Goal: Communication & Community: Answer question/provide support

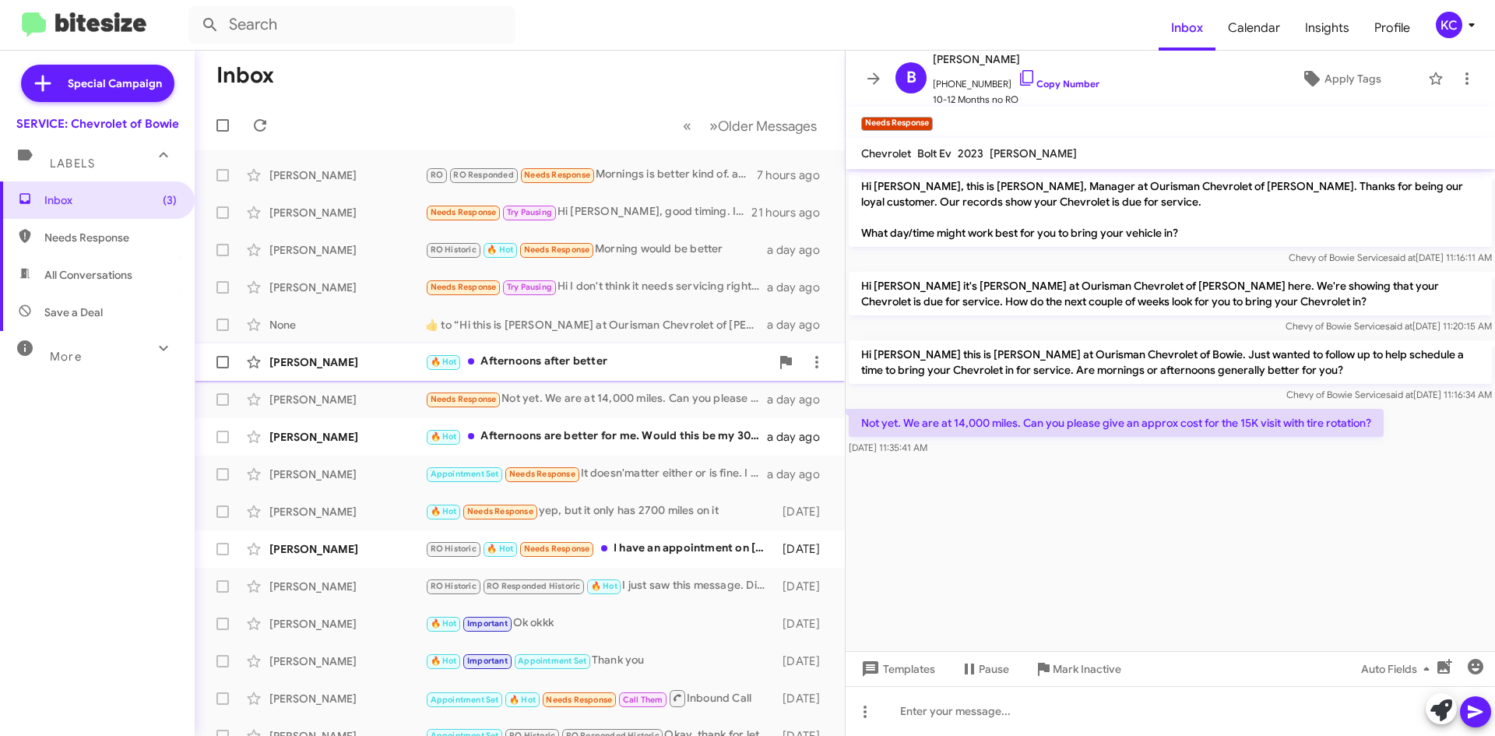
click at [554, 371] on div "🔥 Hot Afternoons after better" at bounding box center [597, 362] width 345 height 18
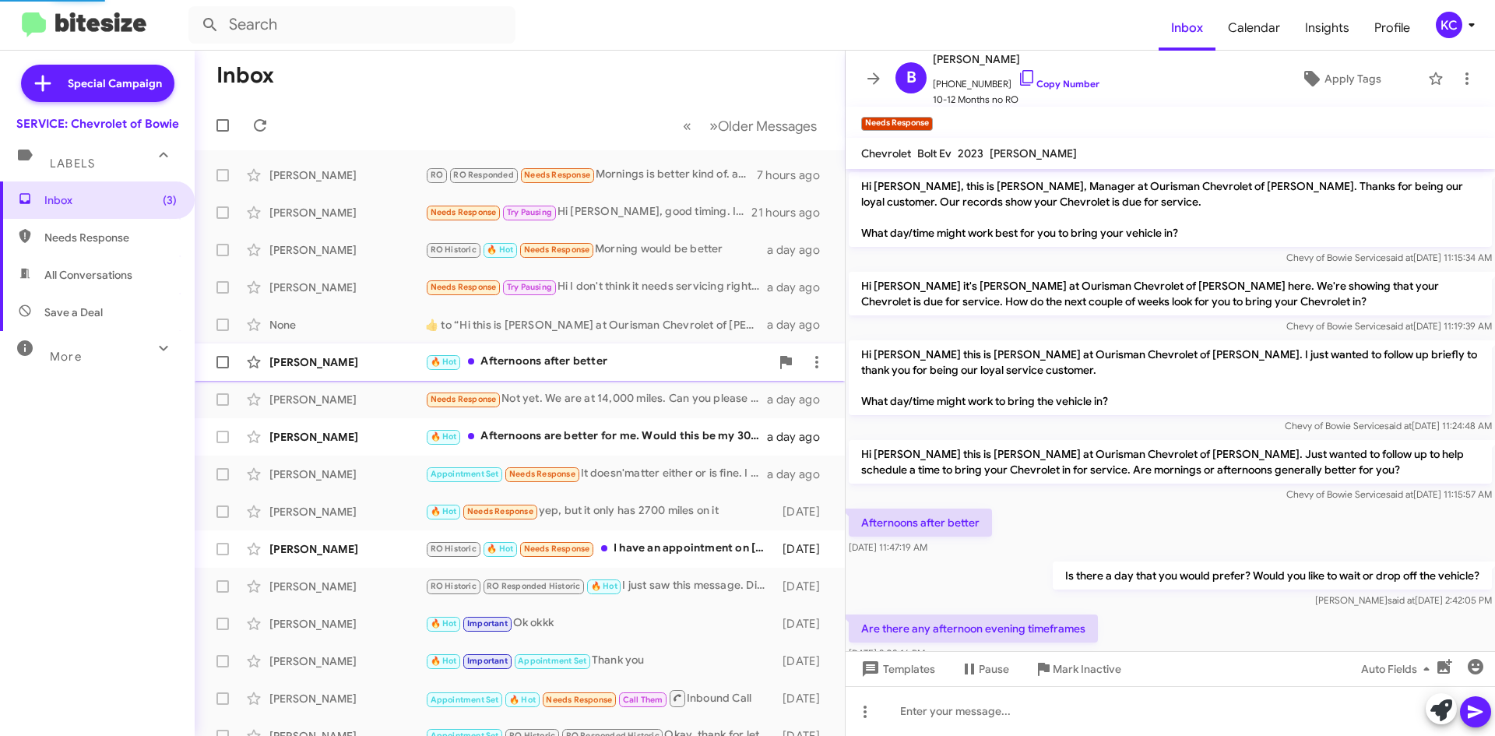
scroll to position [97, 0]
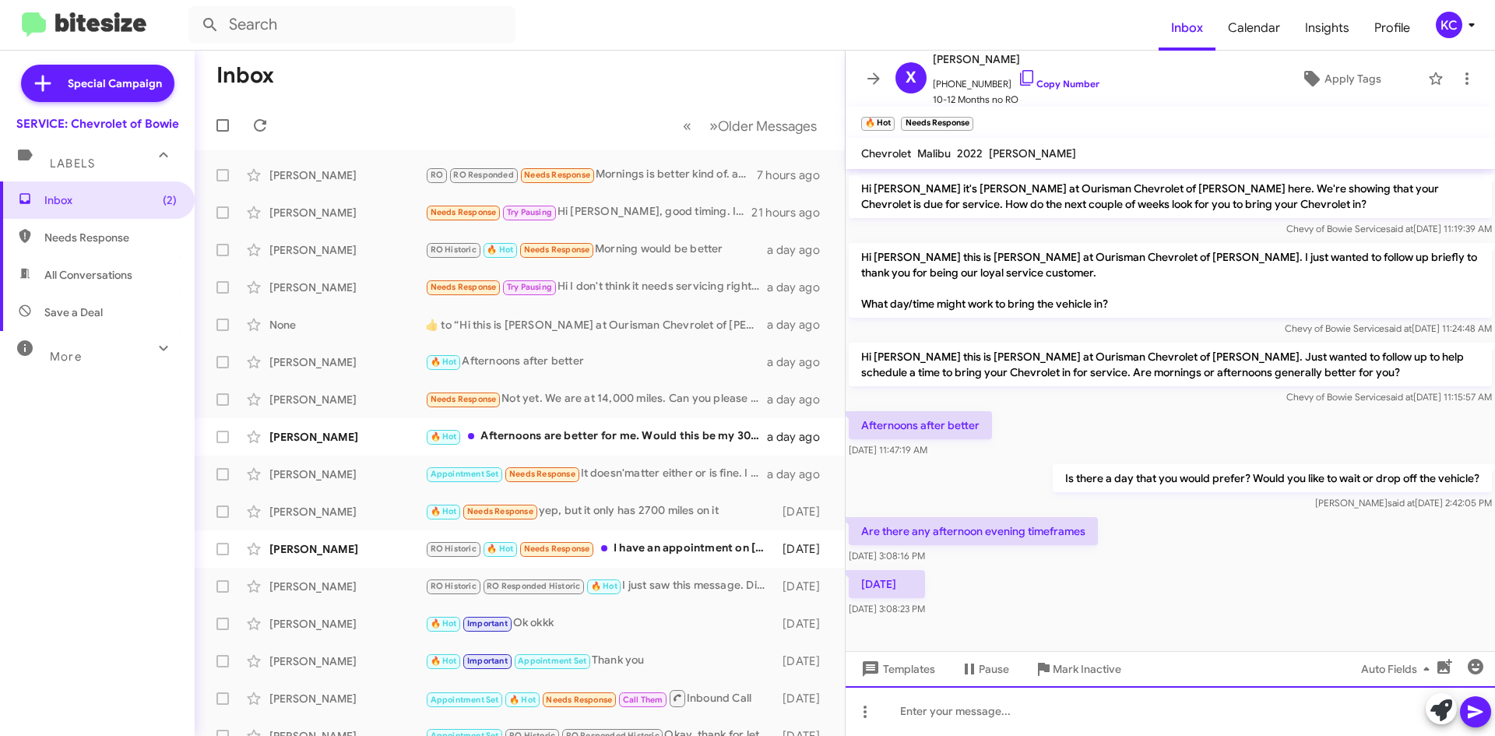
click at [967, 710] on div at bounding box center [1171, 711] width 650 height 50
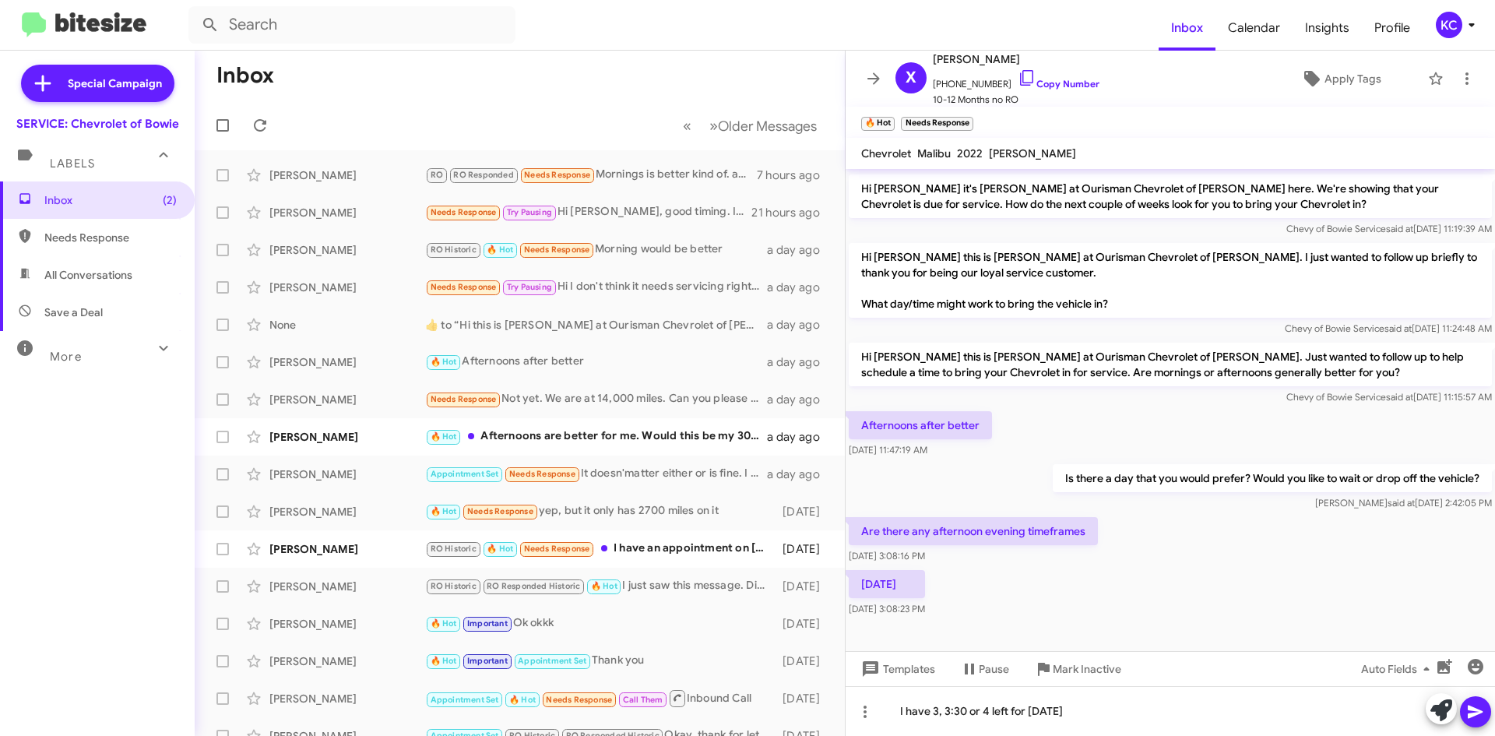
click at [1491, 706] on button at bounding box center [1475, 711] width 31 height 31
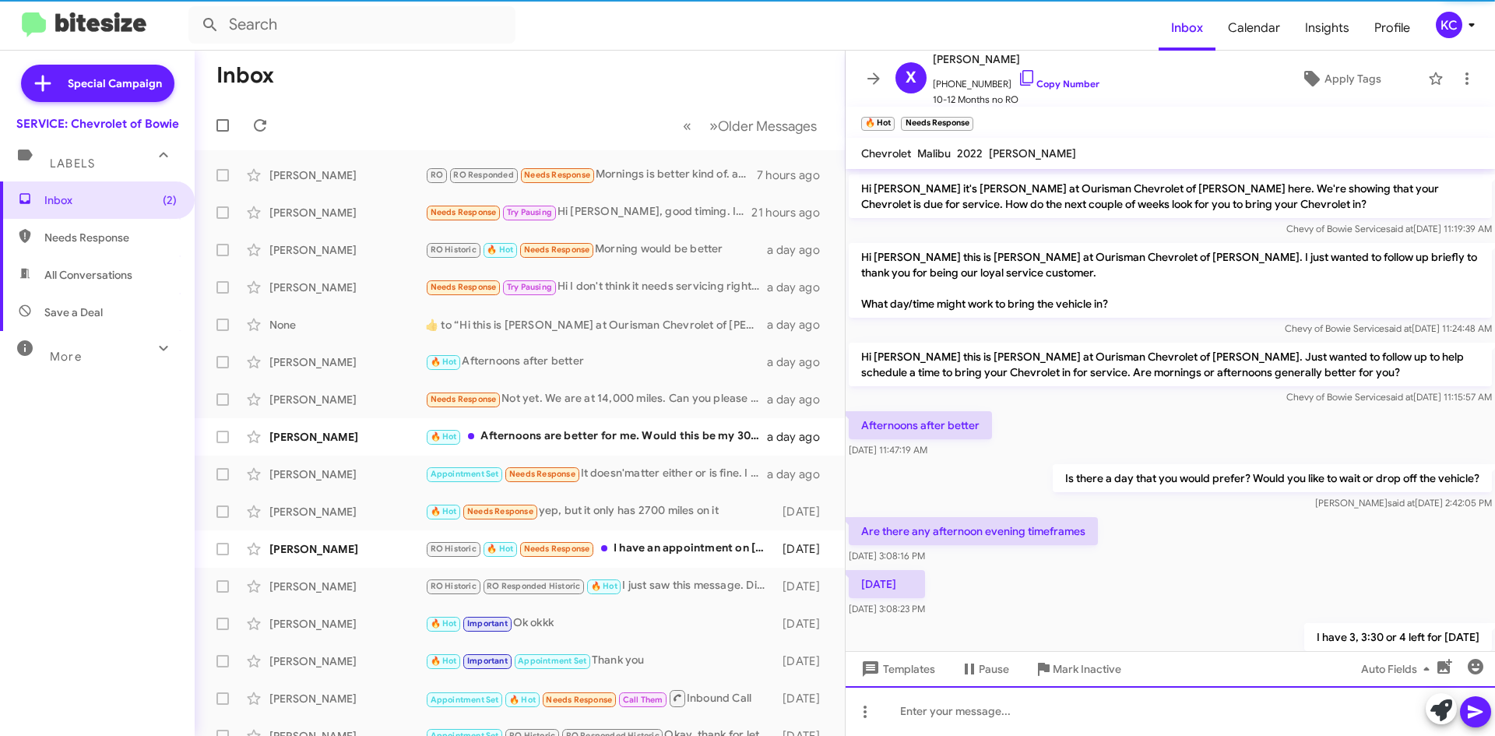
scroll to position [0, 0]
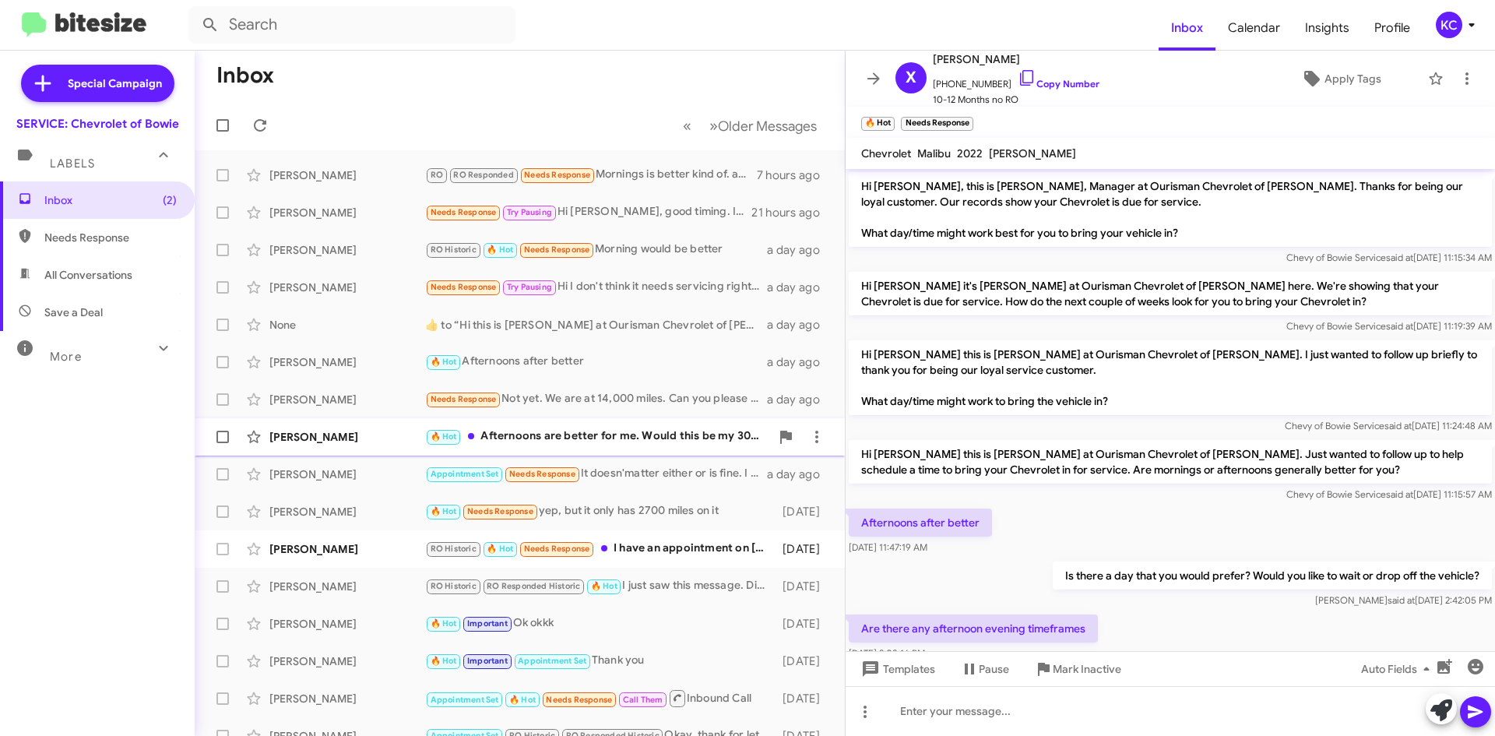
click at [625, 421] on div "Joseph Castricone 🔥 Hot Afternoons are better for me. Would this be my 30,000 m…" at bounding box center [519, 436] width 625 height 31
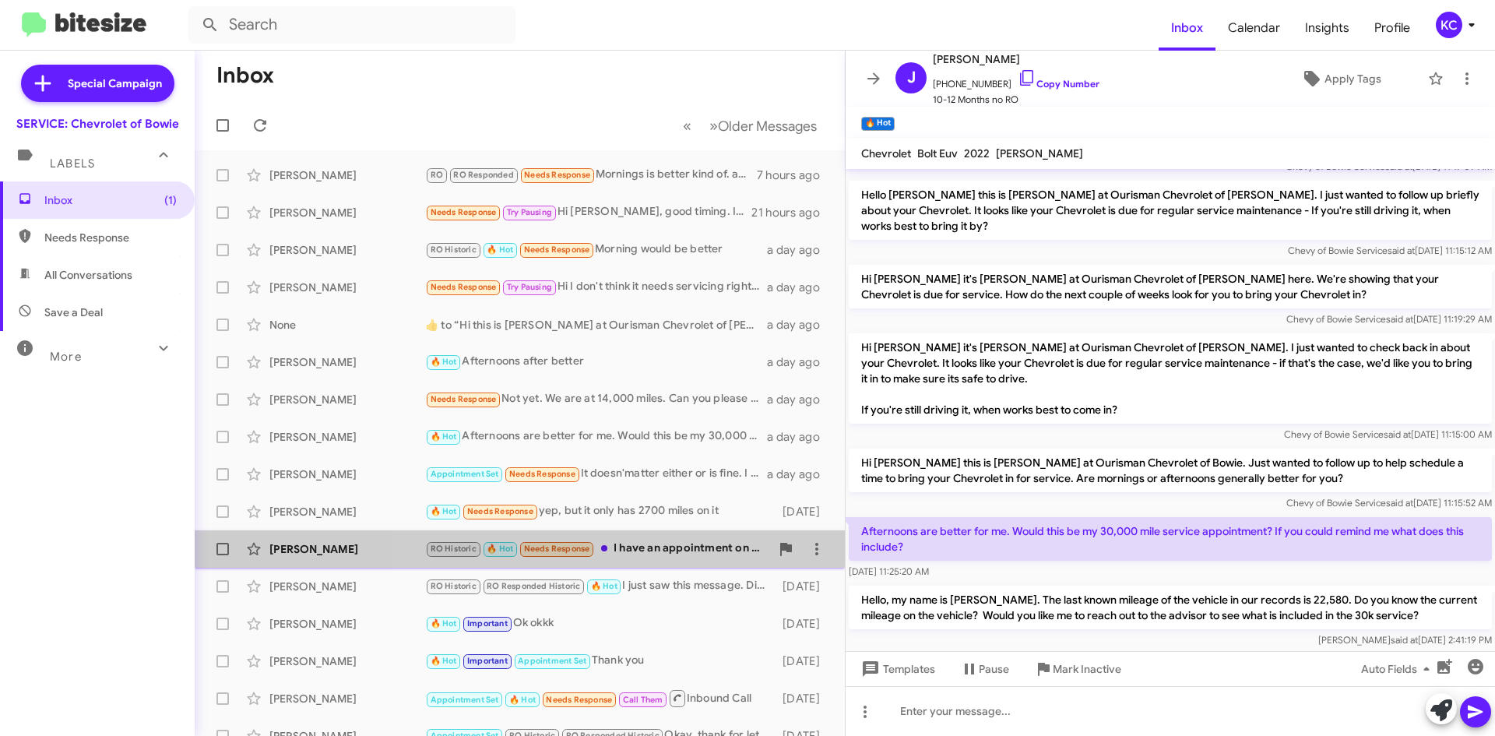
click at [632, 552] on div "RO Historic 🔥 Hot Needs Response I have an appointment on September 9th at 10am…" at bounding box center [597, 549] width 345 height 18
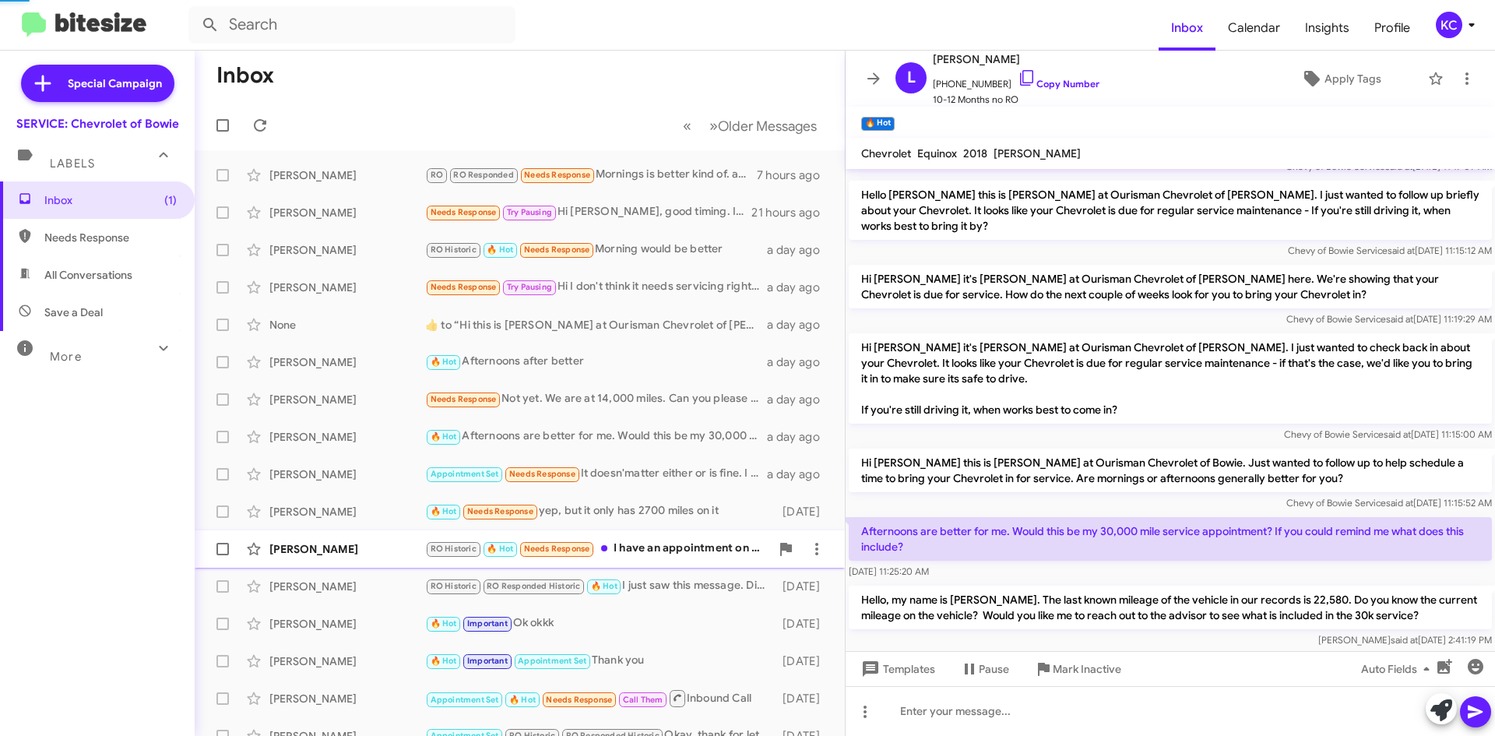
scroll to position [337, 0]
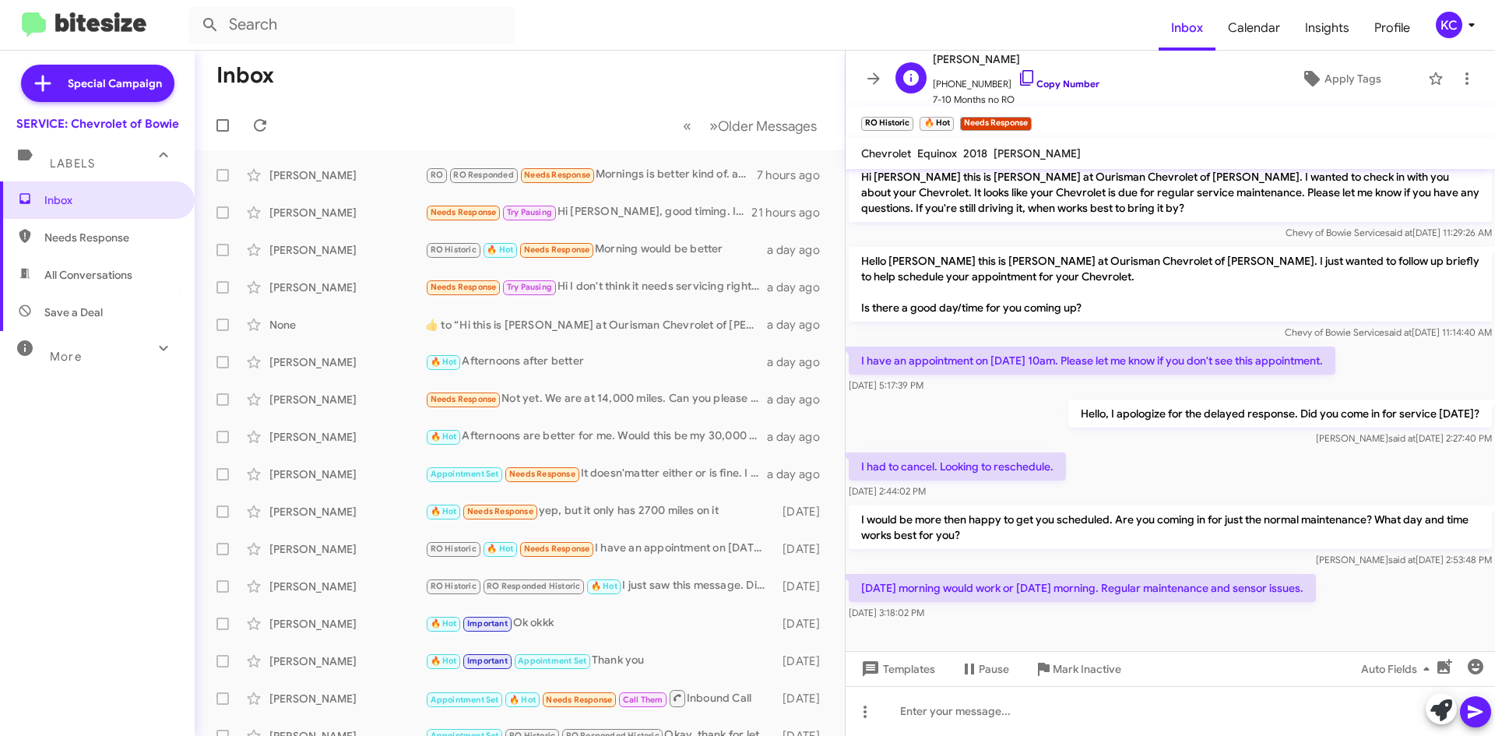
click at [1020, 71] on icon at bounding box center [1026, 78] width 13 height 16
click at [810, 550] on icon at bounding box center [817, 549] width 19 height 19
click at [727, 601] on span "Mark as unread" at bounding box center [688, 589] width 79 height 37
click at [1468, 20] on icon at bounding box center [1472, 25] width 19 height 19
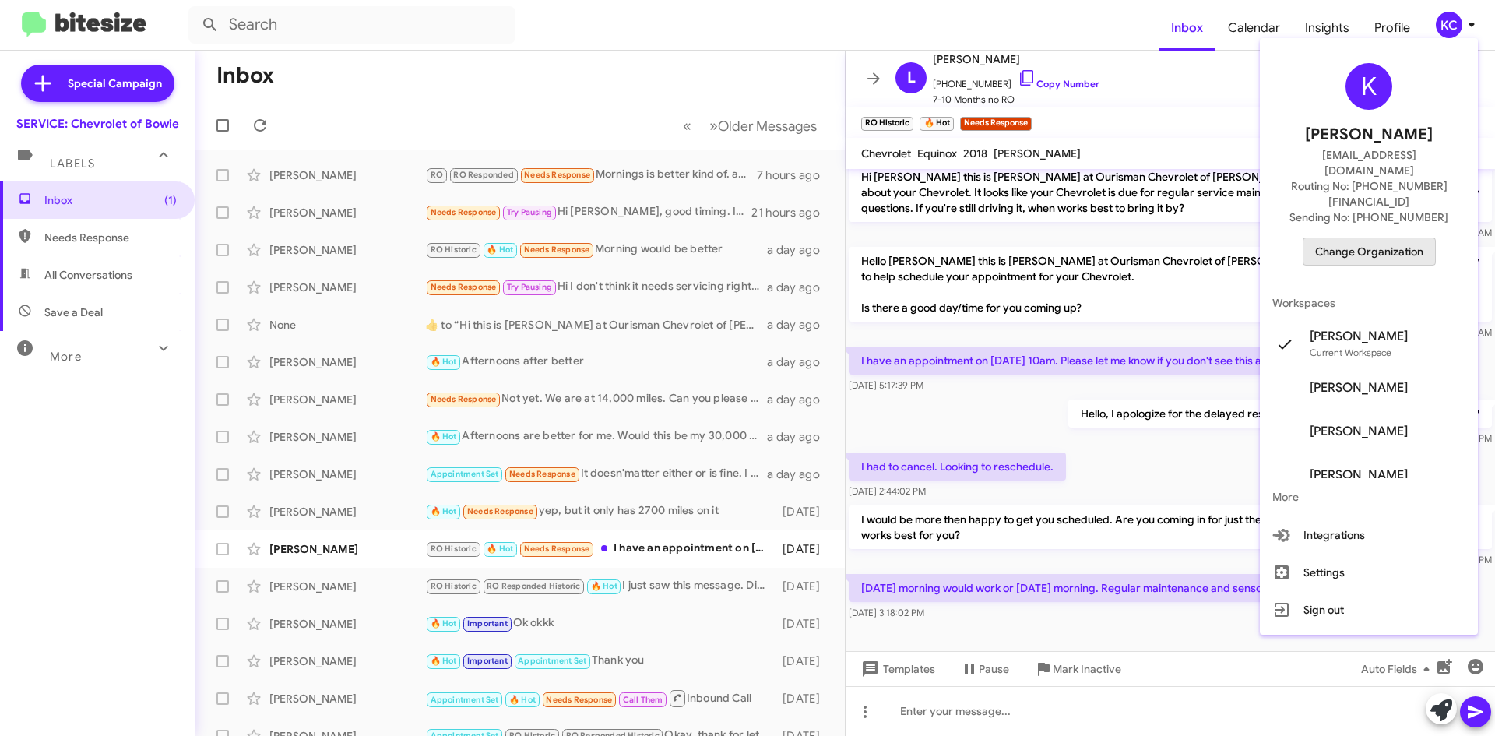
click at [1407, 238] on span "Change Organization" at bounding box center [1370, 251] width 108 height 26
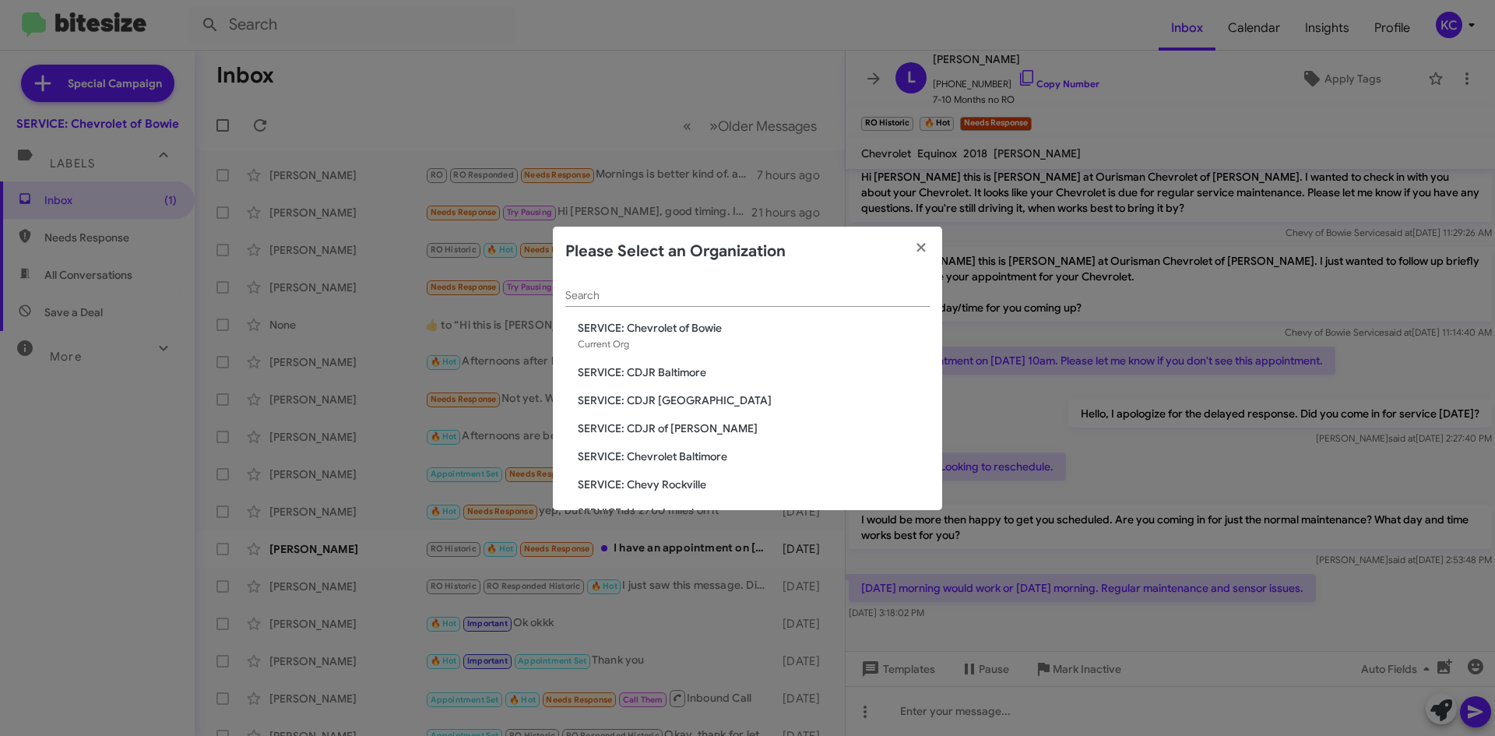
click at [673, 424] on span "SERVICE: CDJR of [PERSON_NAME]" at bounding box center [754, 429] width 352 height 16
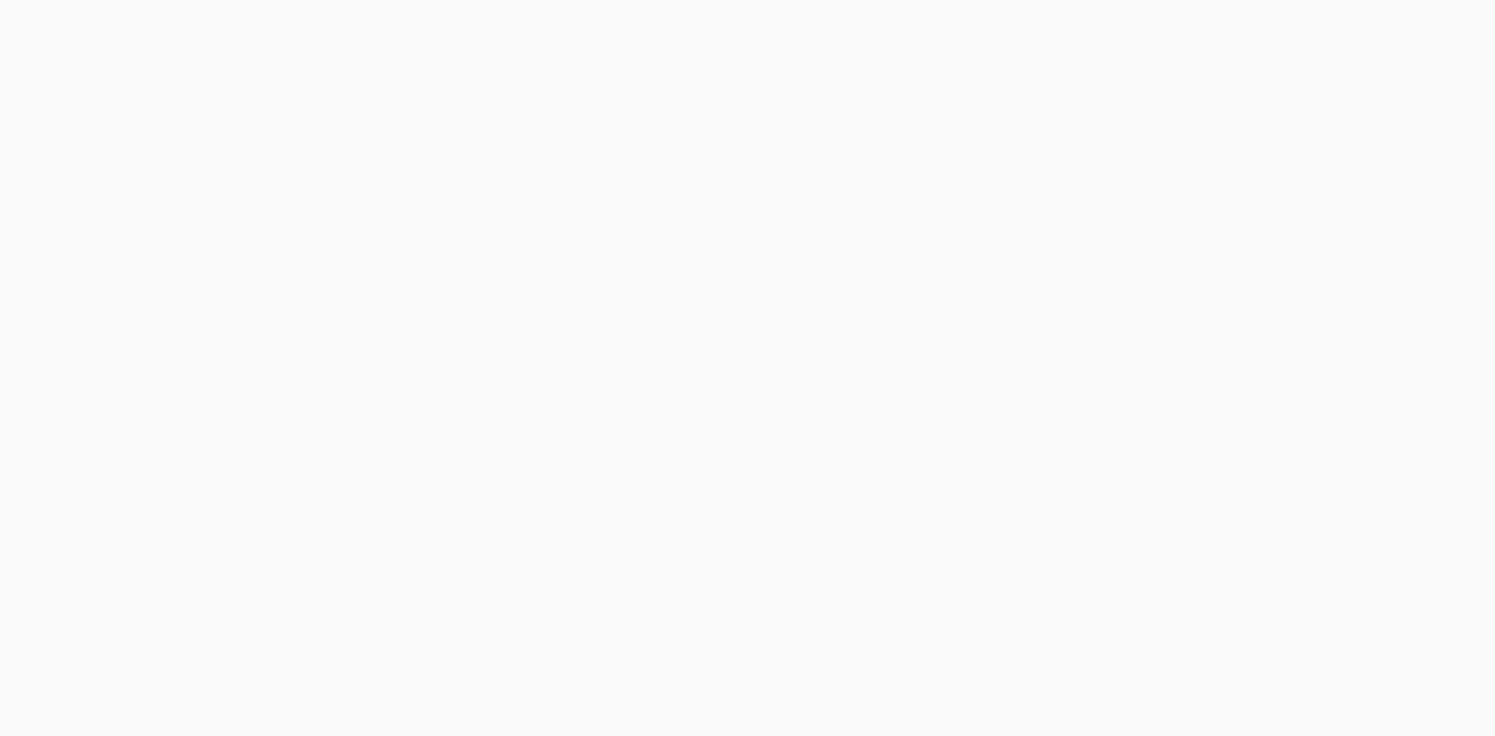
click at [656, 431] on body at bounding box center [747, 368] width 1495 height 736
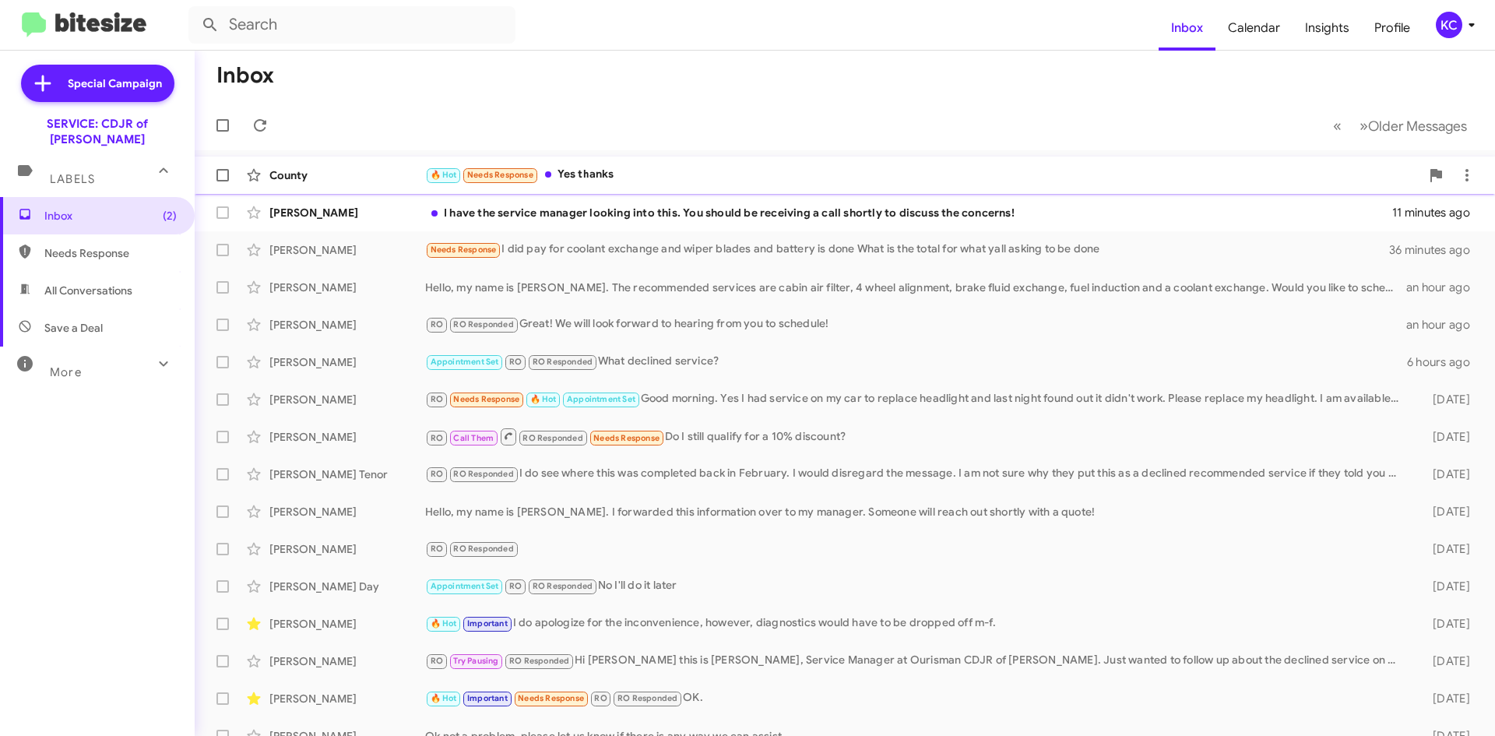
click at [606, 174] on div "🔥 Hot Needs Response Yes thanks" at bounding box center [922, 175] width 995 height 18
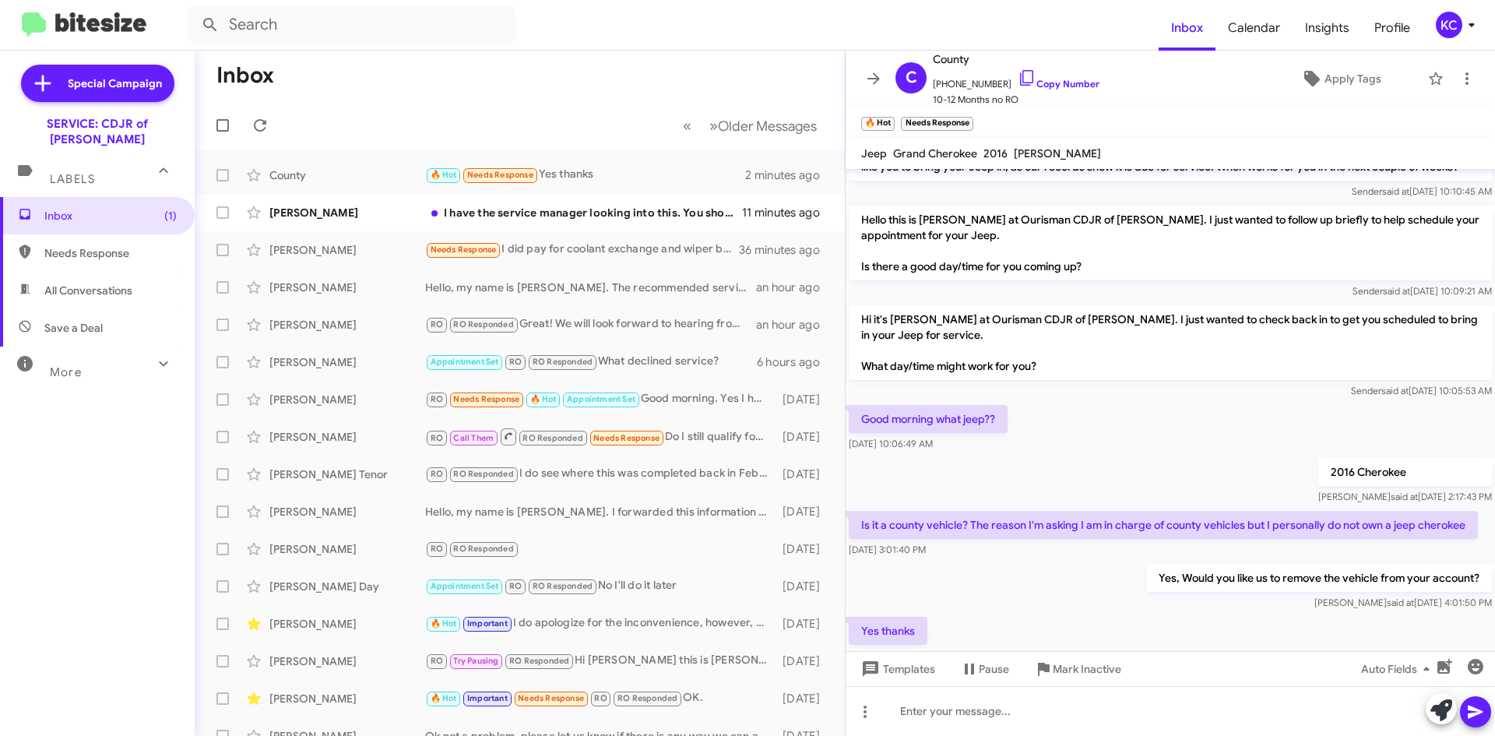
scroll to position [289, 0]
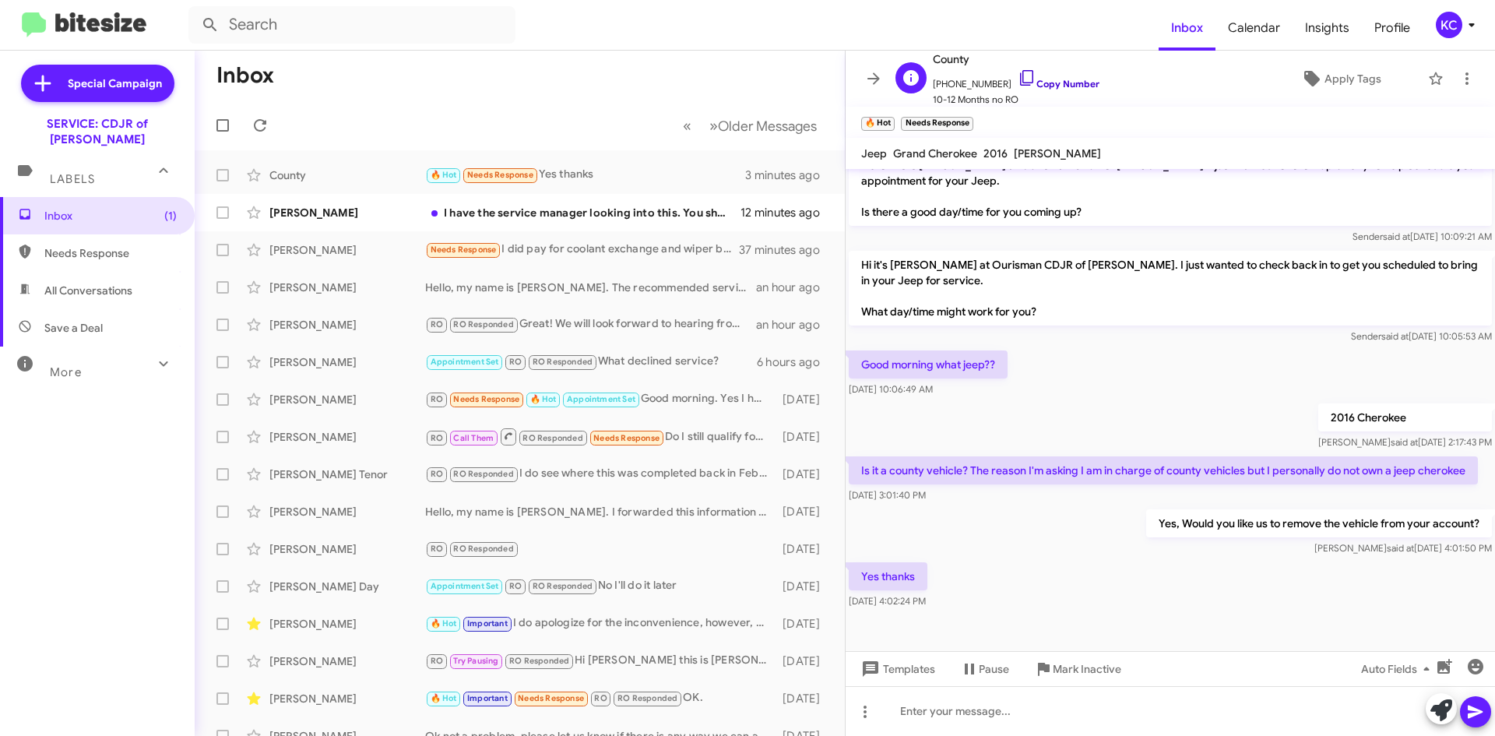
click at [1018, 72] on icon at bounding box center [1027, 78] width 19 height 19
click at [1464, 72] on icon at bounding box center [1467, 78] width 19 height 19
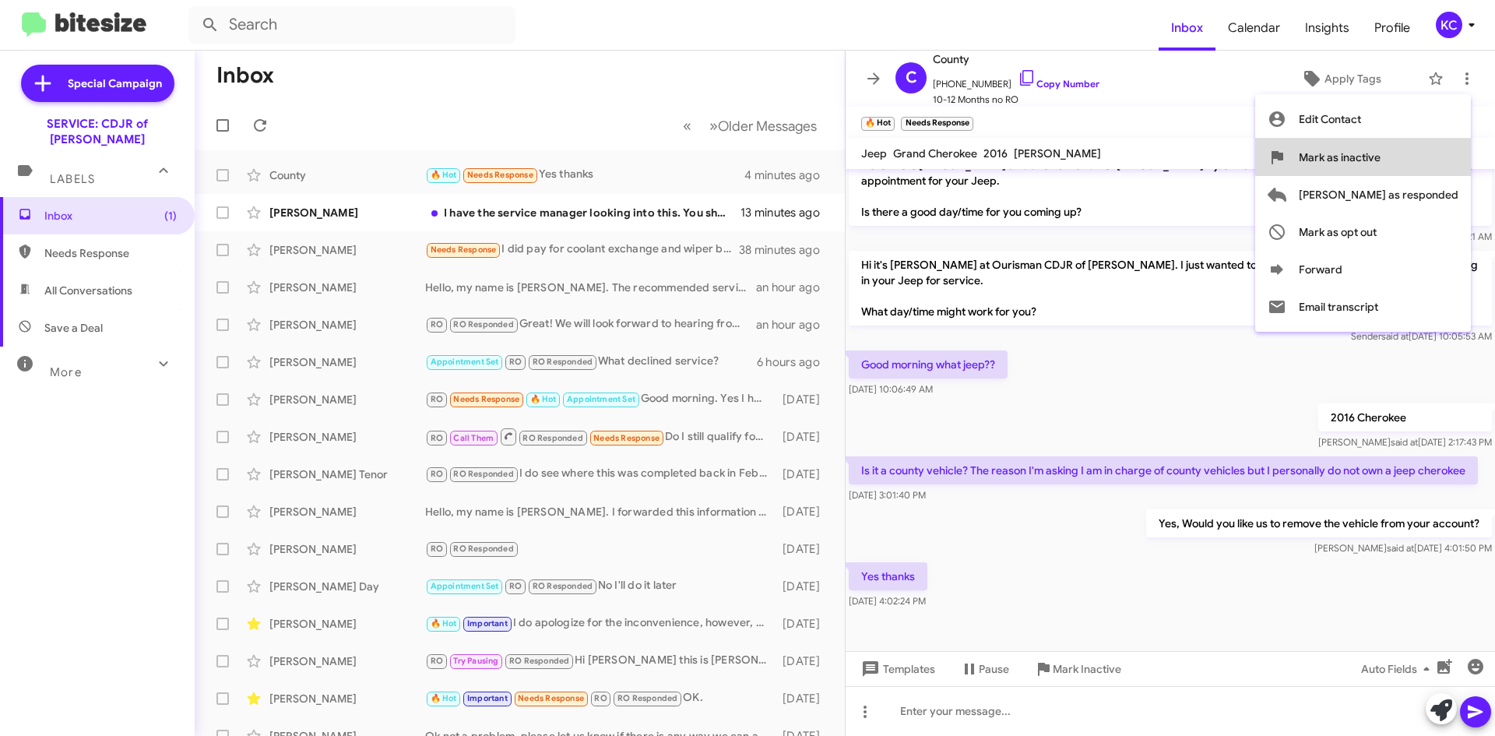
click at [1445, 146] on button "Mark as inactive" at bounding box center [1364, 157] width 216 height 37
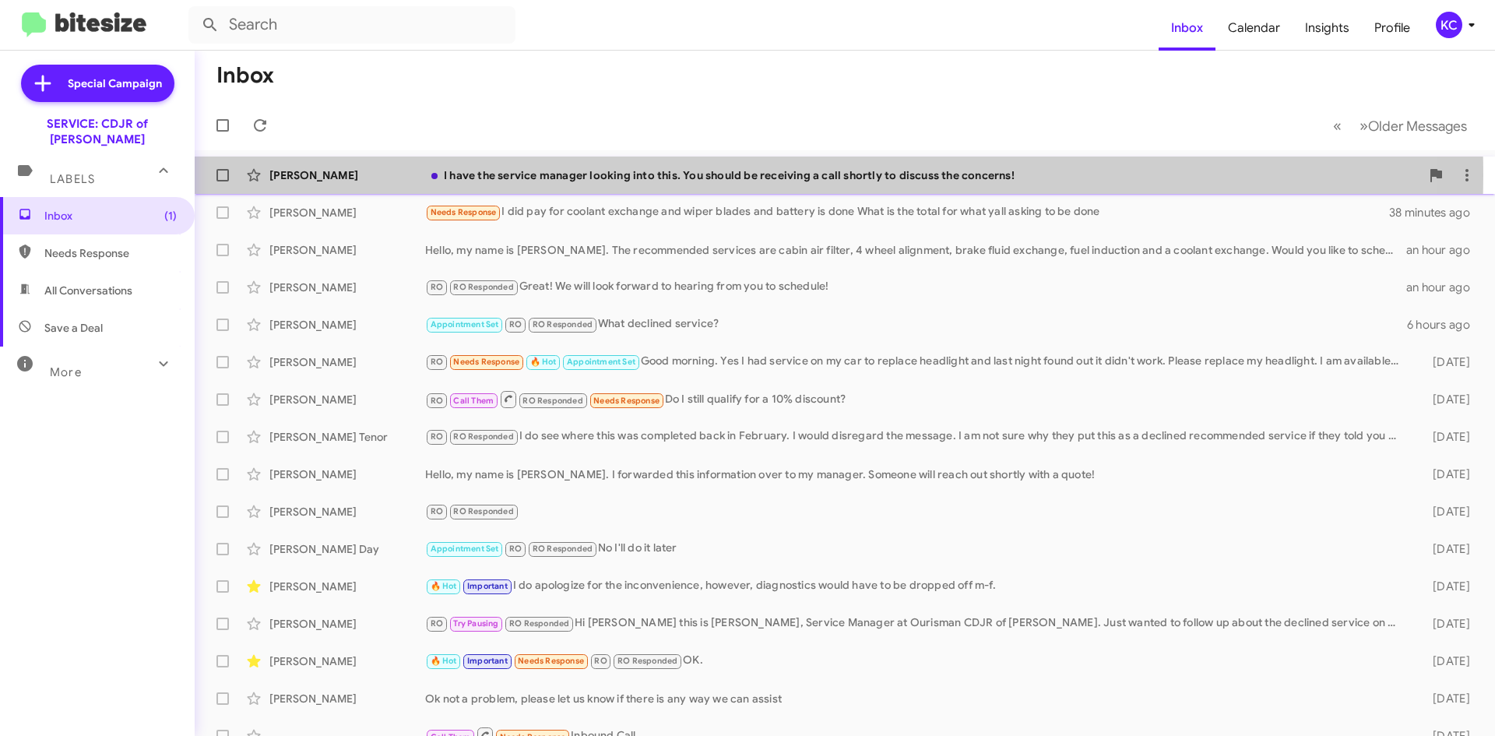
click at [669, 175] on div "I have the service manager looking into this. You should be receiving a call sh…" at bounding box center [922, 175] width 995 height 16
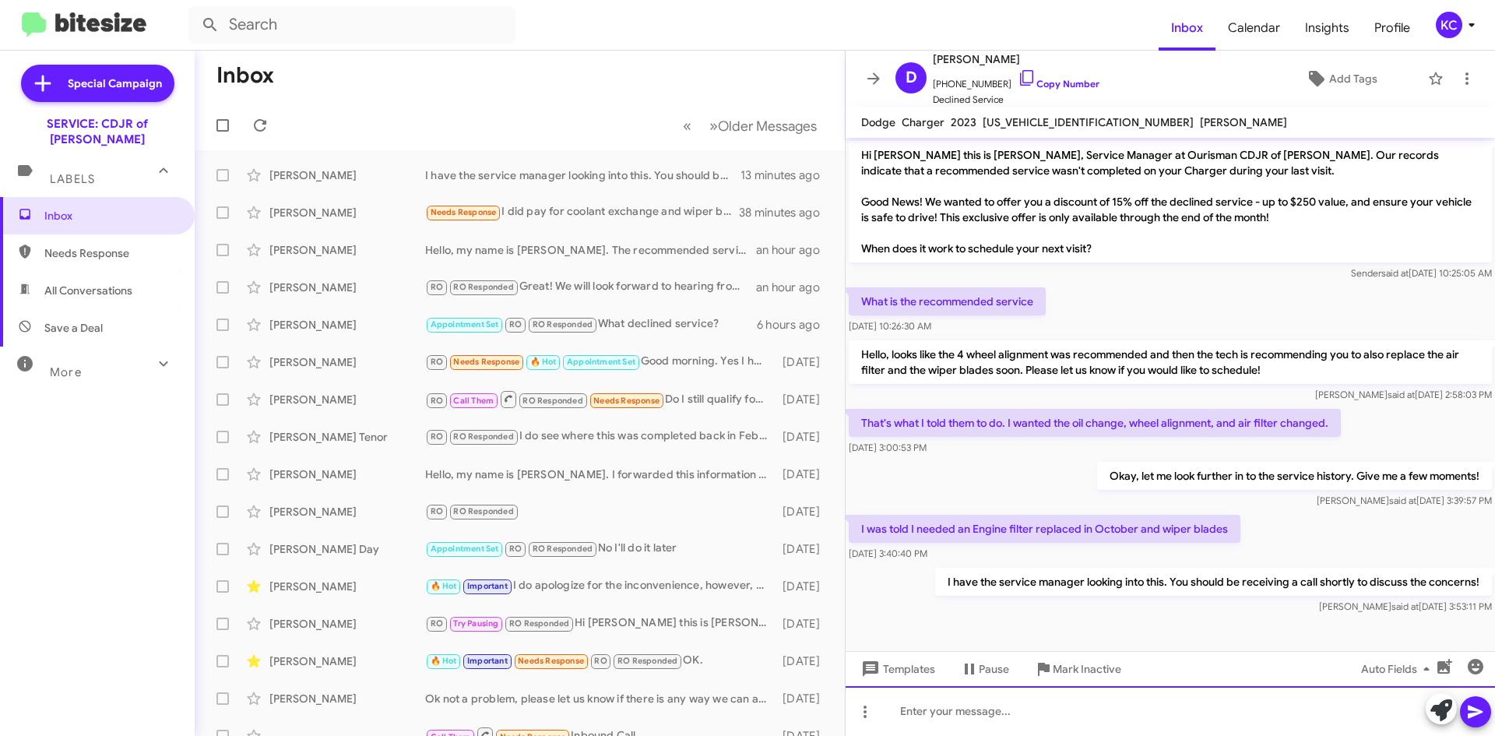
click at [1185, 720] on div at bounding box center [1171, 711] width 650 height 50
